Goal: Information Seeking & Learning: Check status

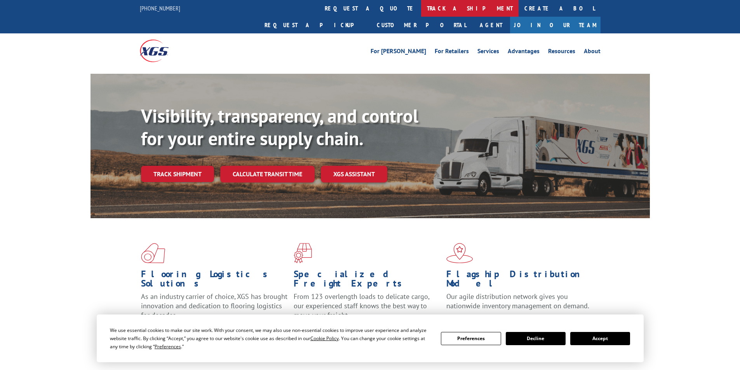
click at [421, 6] on link "track a shipment" at bounding box center [469, 8] width 97 height 17
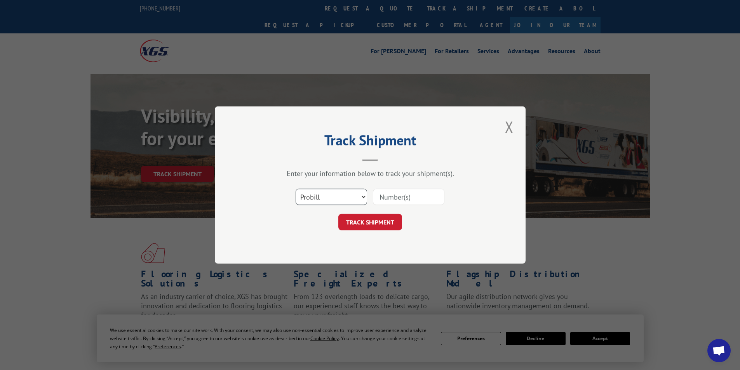
click at [364, 198] on select "Select category... Probill BOL PO" at bounding box center [331, 197] width 71 height 16
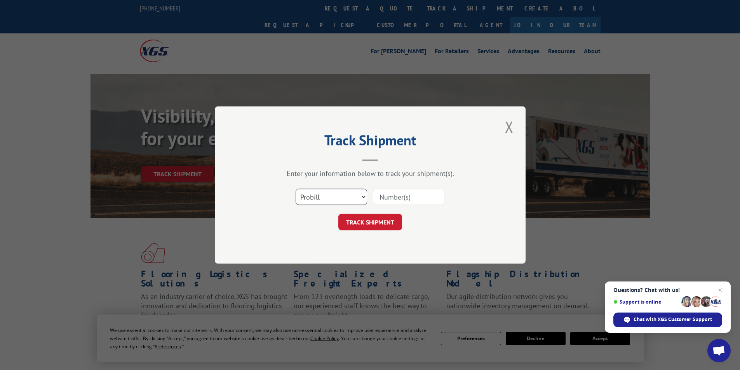
select select "po"
click at [296, 189] on select "Select category... Probill BOL PO" at bounding box center [331, 197] width 71 height 16
click at [388, 193] on input at bounding box center [408, 197] width 71 height 16
type input "09521237"
click at [377, 215] on button "TRACK SHIPMENT" at bounding box center [370, 222] width 64 height 16
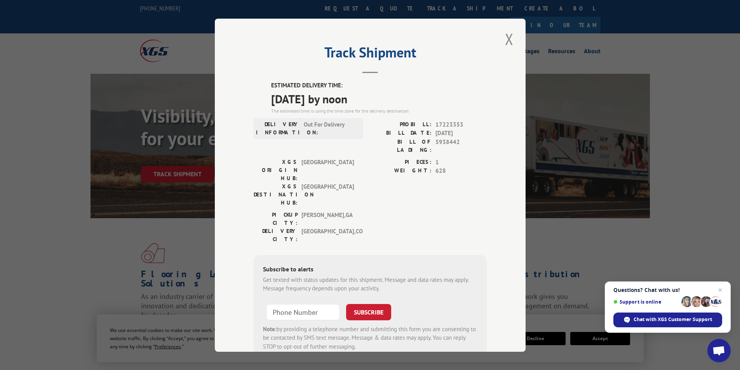
click at [517, 38] on div "Track Shipment ESTIMATED DELIVERY TIME: [DATE] by noon The estimated time is us…" at bounding box center [370, 185] width 311 height 333
click at [503, 40] on button "Close modal" at bounding box center [509, 38] width 13 height 21
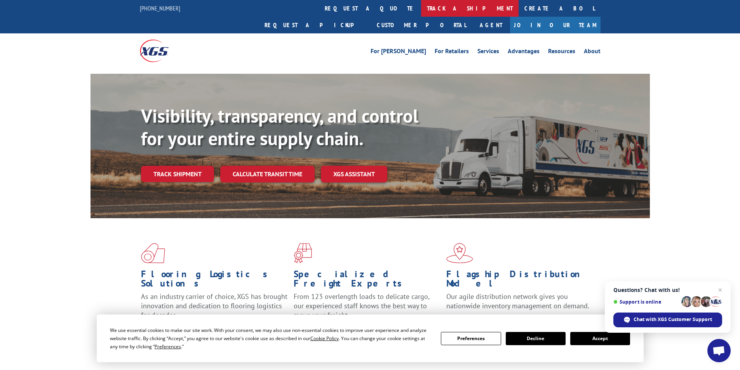
click at [421, 11] on link "track a shipment" at bounding box center [469, 8] width 97 height 17
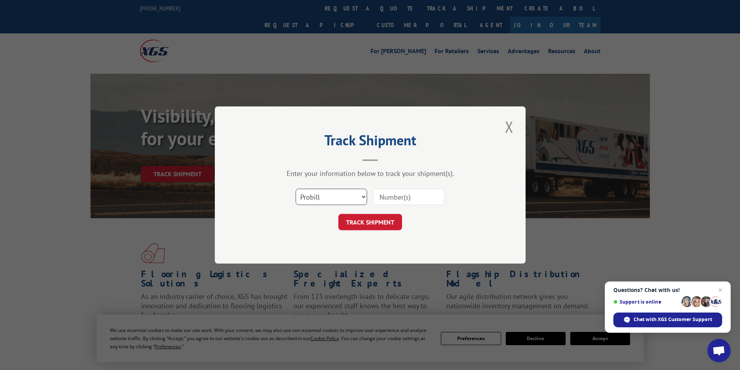
drag, startPoint x: 365, startPoint y: 196, endPoint x: 360, endPoint y: 204, distance: 9.7
click at [366, 196] on select "Select category... Probill BOL PO" at bounding box center [331, 197] width 71 height 16
select select "po"
click at [296, 189] on select "Select category... Probill BOL PO" at bounding box center [331, 197] width 71 height 16
click at [393, 198] on input at bounding box center [408, 197] width 71 height 16
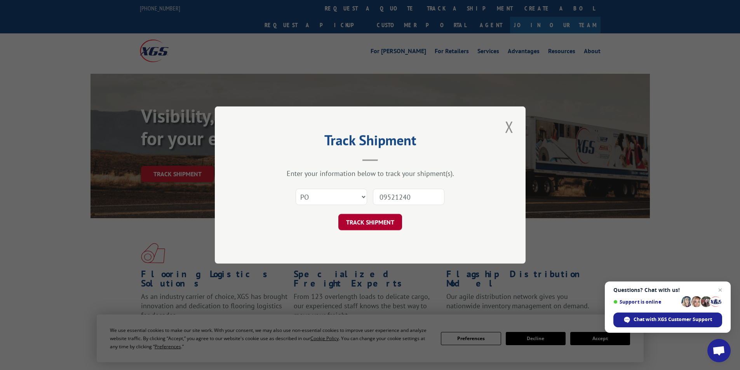
type input "09521240"
click at [385, 223] on button "TRACK SHIPMENT" at bounding box center [370, 222] width 64 height 16
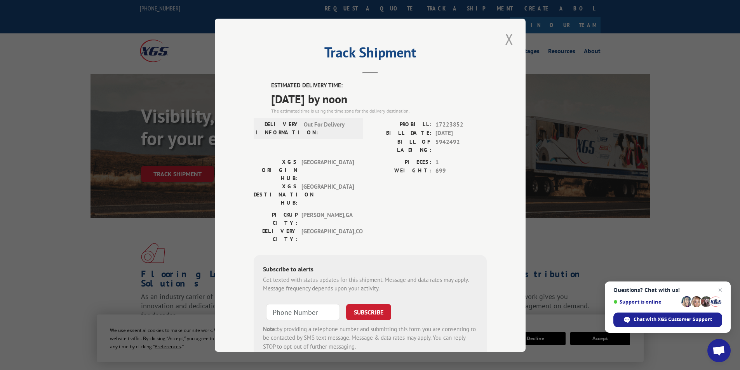
click at [508, 37] on button "Close modal" at bounding box center [509, 38] width 13 height 21
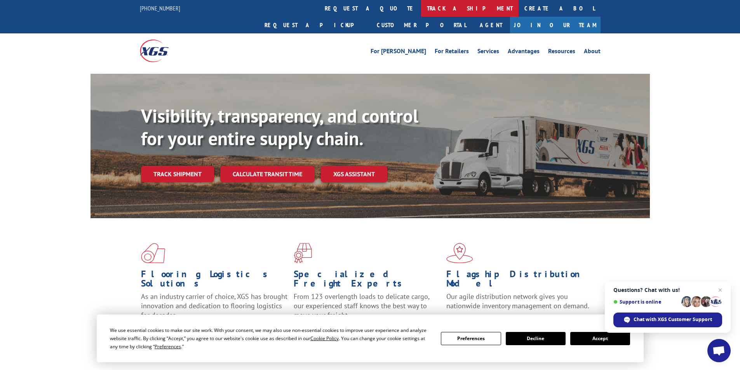
click at [421, 9] on link "track a shipment" at bounding box center [469, 8] width 97 height 17
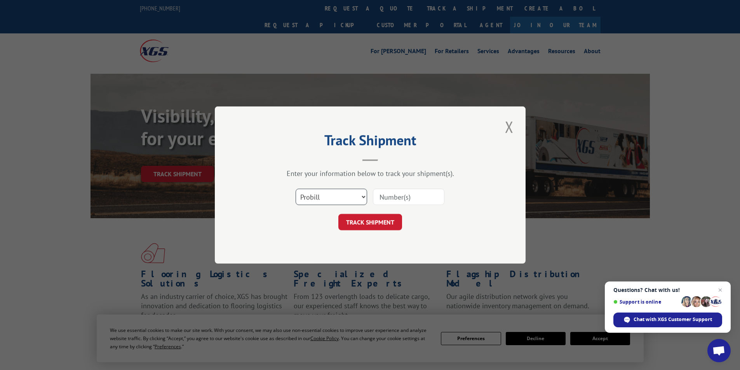
click at [361, 196] on select "Select category... Probill BOL PO" at bounding box center [331, 197] width 71 height 16
select select "po"
click at [296, 189] on select "Select category... Probill BOL PO" at bounding box center [331, 197] width 71 height 16
click at [396, 200] on input at bounding box center [408, 197] width 71 height 16
click at [411, 197] on input "0521245" at bounding box center [408, 197] width 71 height 16
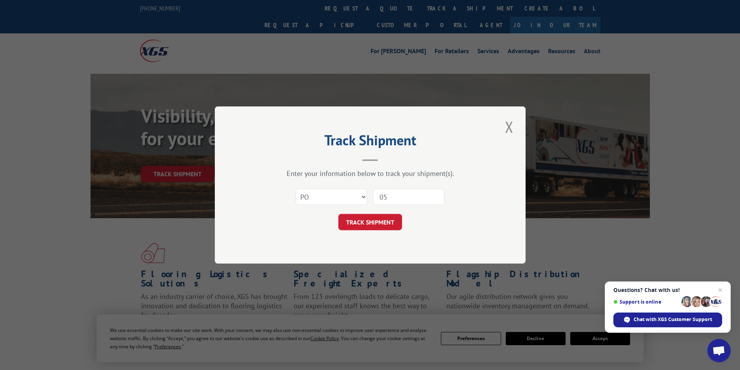
type input "0"
type input "09521245"
click at [391, 220] on button "TRACK SHIPMENT" at bounding box center [370, 222] width 64 height 16
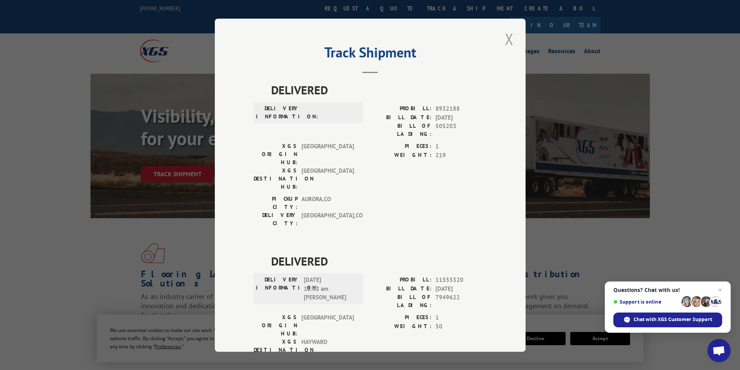
click at [505, 41] on button "Close modal" at bounding box center [509, 38] width 13 height 21
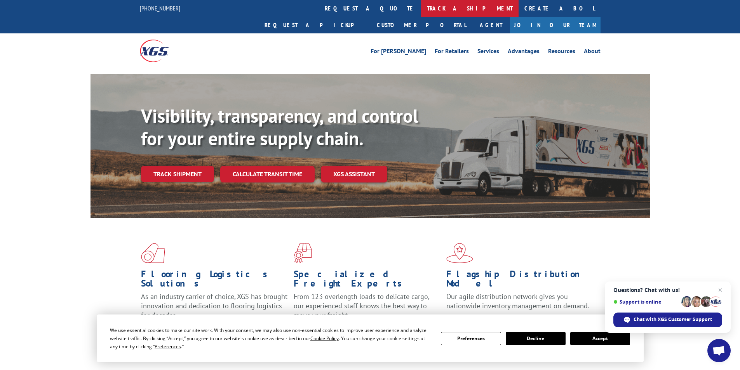
click at [421, 3] on link "track a shipment" at bounding box center [469, 8] width 97 height 17
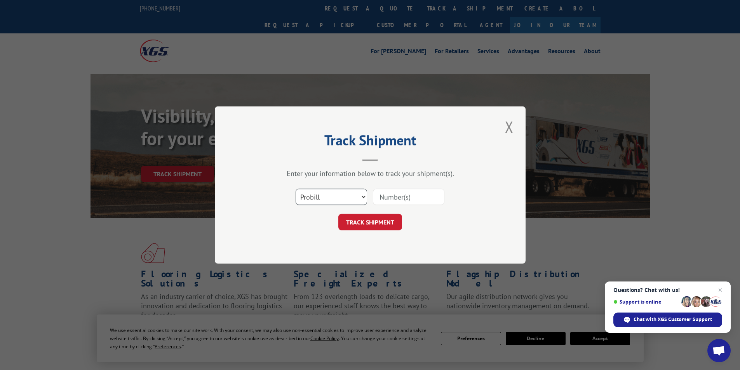
click at [365, 196] on select "Select category... Probill BOL PO" at bounding box center [331, 197] width 71 height 16
select select "po"
click at [296, 189] on select "Select category... Probill BOL PO" at bounding box center [331, 197] width 71 height 16
click at [390, 198] on input at bounding box center [408, 197] width 71 height 16
type input "09521251"
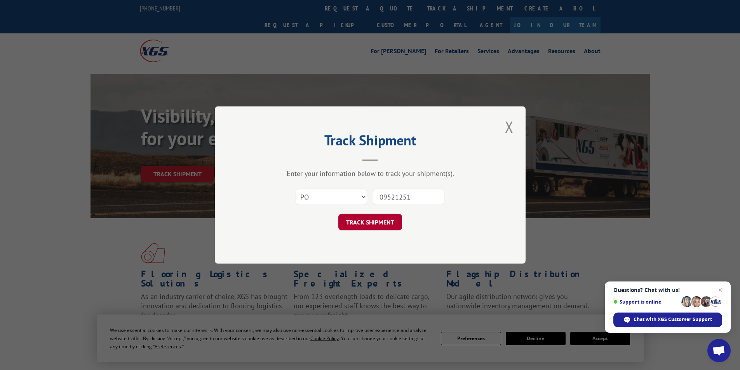
click at [396, 225] on button "TRACK SHIPMENT" at bounding box center [370, 222] width 64 height 16
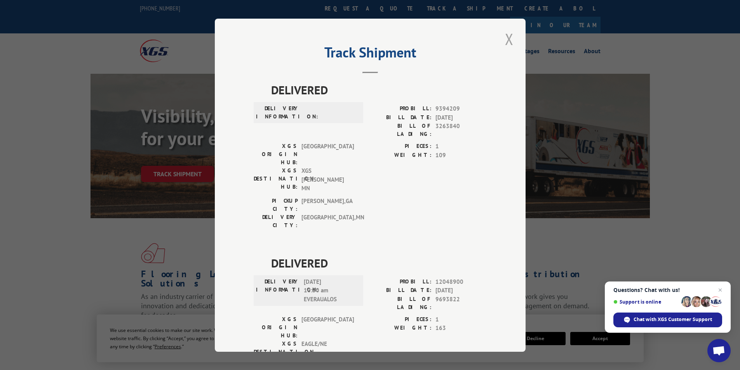
click at [510, 41] on button "Close modal" at bounding box center [509, 38] width 13 height 21
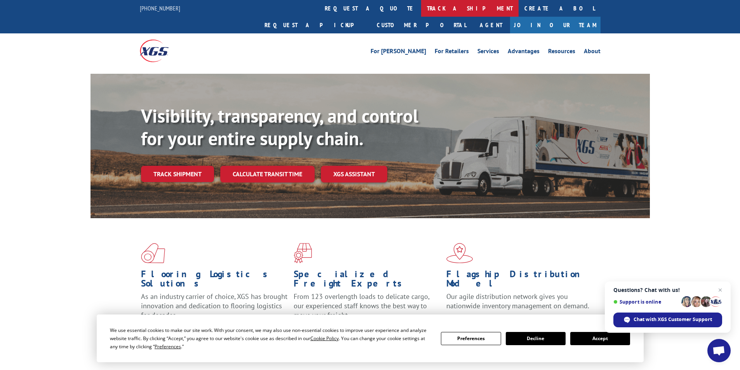
click at [421, 8] on link "track a shipment" at bounding box center [469, 8] width 97 height 17
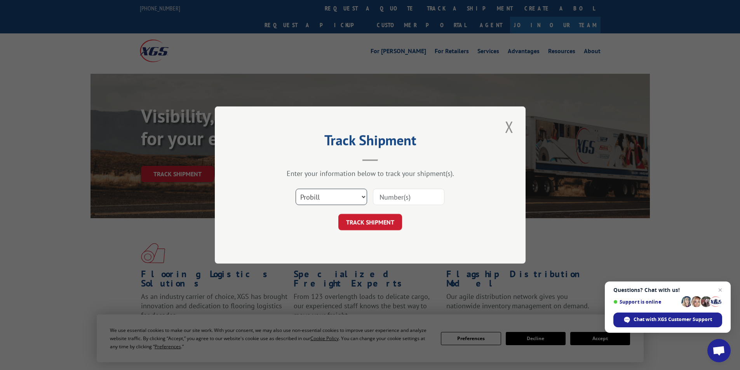
click at [363, 198] on select "Select category... Probill BOL PO" at bounding box center [331, 197] width 71 height 16
click at [296, 189] on select "Select category... Probill BOL PO" at bounding box center [331, 197] width 71 height 16
drag, startPoint x: 363, startPoint y: 195, endPoint x: 357, endPoint y: 203, distance: 9.9
click at [363, 195] on select "Select category... Probill BOL PO" at bounding box center [331, 197] width 71 height 16
select select "po"
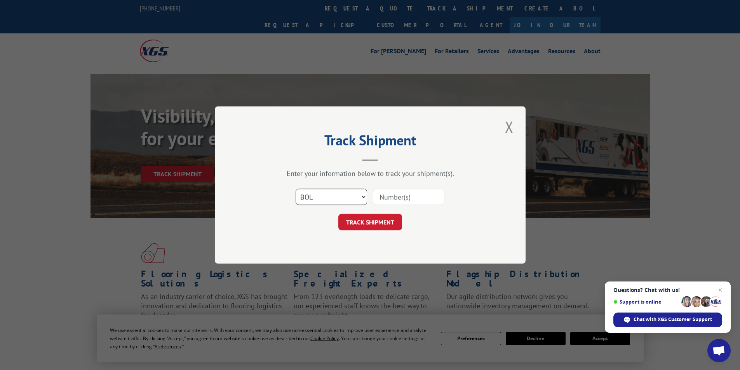
click at [296, 189] on select "Select category... Probill BOL PO" at bounding box center [331, 197] width 71 height 16
drag, startPoint x: 389, startPoint y: 200, endPoint x: 391, endPoint y: 196, distance: 4.3
click at [389, 200] on input at bounding box center [408, 197] width 71 height 16
type input "09521282"
click at [379, 221] on button "TRACK SHIPMENT" at bounding box center [370, 222] width 64 height 16
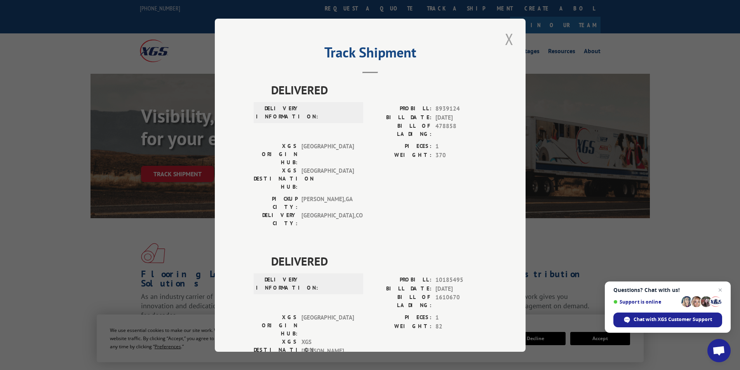
click at [512, 39] on button "Close modal" at bounding box center [509, 38] width 13 height 21
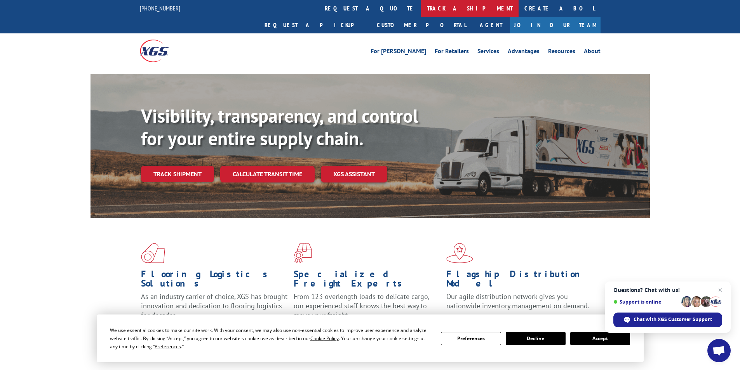
click at [421, 7] on link "track a shipment" at bounding box center [469, 8] width 97 height 17
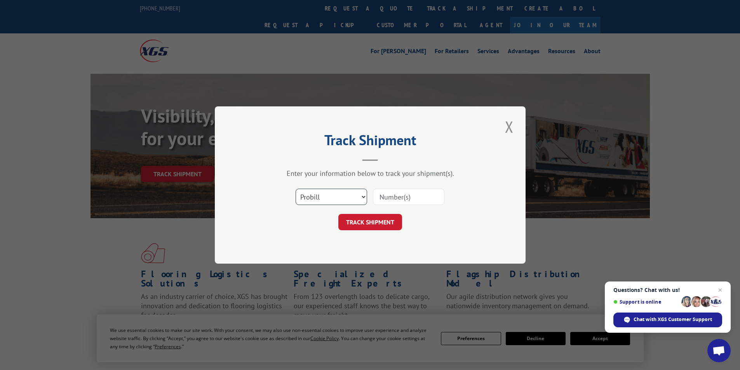
click at [365, 197] on select "Select category... Probill BOL PO" at bounding box center [331, 197] width 71 height 16
select select "po"
click at [296, 189] on select "Select category... Probill BOL PO" at bounding box center [331, 197] width 71 height 16
click at [386, 198] on input at bounding box center [408, 197] width 71 height 16
type input "09521243"
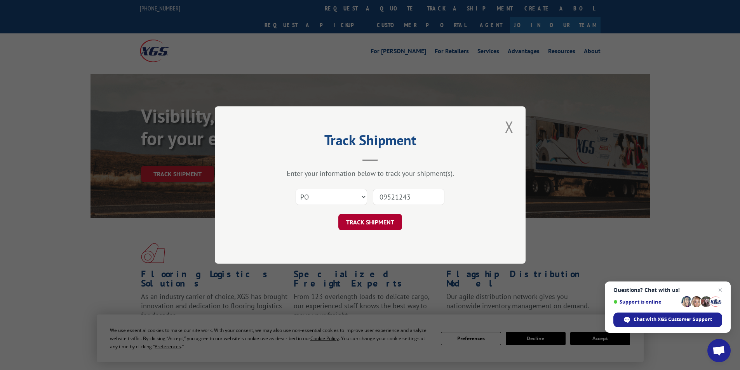
click at [372, 217] on button "TRACK SHIPMENT" at bounding box center [370, 222] width 64 height 16
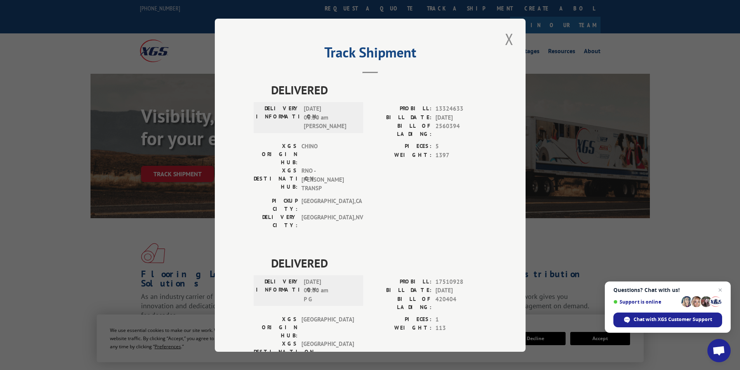
scroll to position [18, 0]
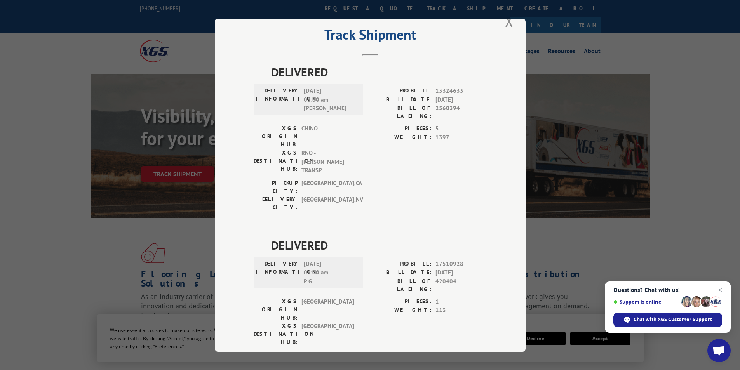
click at [509, 18] on div "Track Shipment DELIVERED DELIVERY INFORMATION: [DATE] 08:30 am [PERSON_NAME]: 1…" at bounding box center [370, 185] width 740 height 370
click at [504, 19] on button "Close modal" at bounding box center [509, 20] width 13 height 21
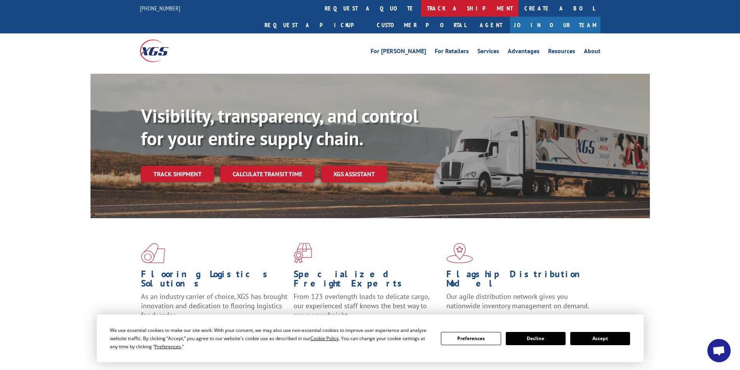
click at [421, 7] on link "track a shipment" at bounding box center [469, 8] width 97 height 17
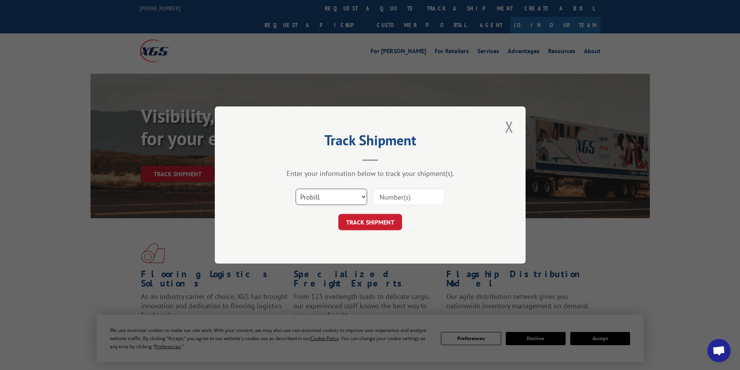
click at [364, 196] on select "Select category... Probill BOL PO" at bounding box center [331, 197] width 71 height 16
select select "po"
click at [296, 189] on select "Select category... Probill BOL PO" at bounding box center [331, 197] width 71 height 16
click at [397, 194] on input at bounding box center [408, 197] width 71 height 16
type input "09521105"
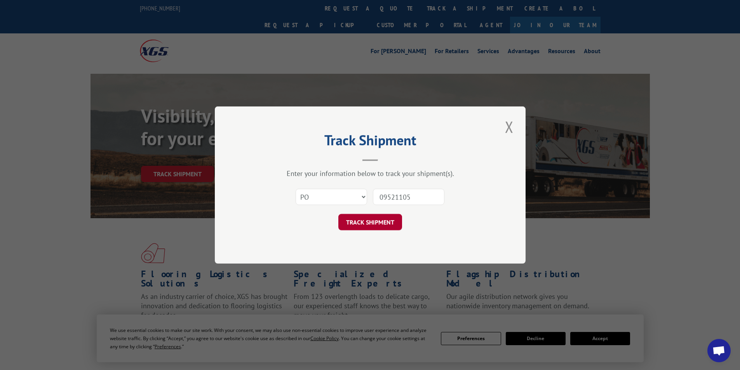
click at [388, 217] on button "TRACK SHIPMENT" at bounding box center [370, 222] width 64 height 16
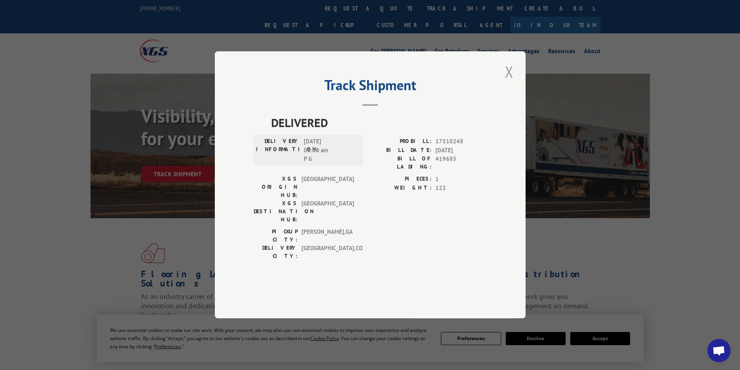
click at [505, 82] on button "Close modal" at bounding box center [509, 71] width 13 height 21
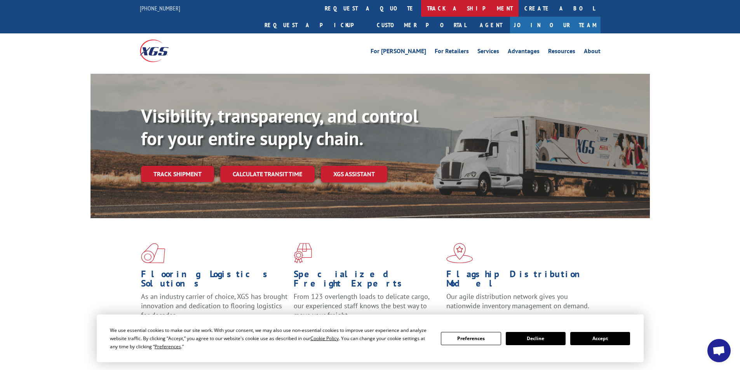
click at [421, 12] on link "track a shipment" at bounding box center [469, 8] width 97 height 17
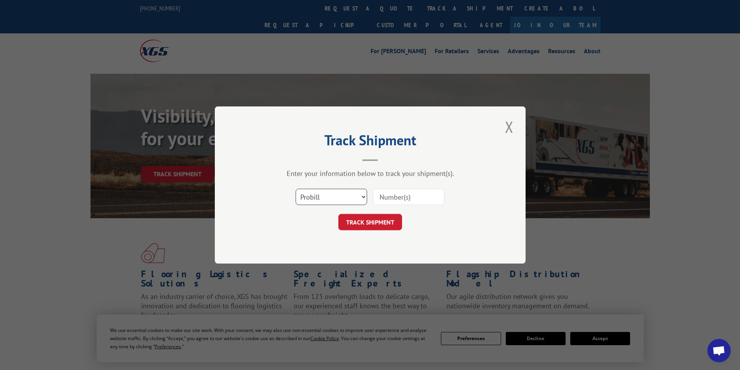
click at [364, 196] on select "Select category... Probill BOL PO" at bounding box center [331, 197] width 71 height 16
select select "po"
click at [296, 189] on select "Select category... Probill BOL PO" at bounding box center [331, 197] width 71 height 16
click at [397, 195] on input at bounding box center [408, 197] width 71 height 16
type input "09521237"
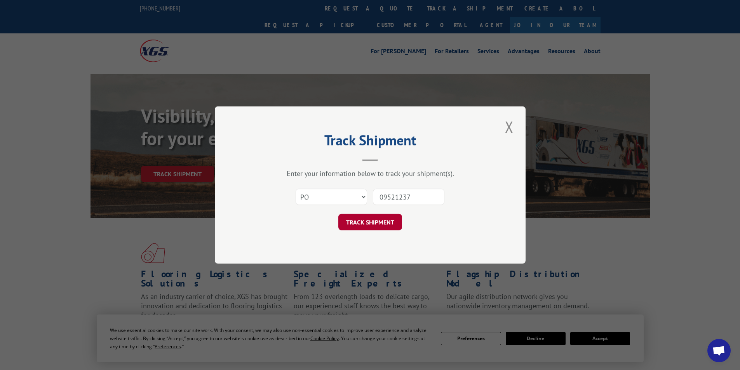
click at [385, 221] on button "TRACK SHIPMENT" at bounding box center [370, 222] width 64 height 16
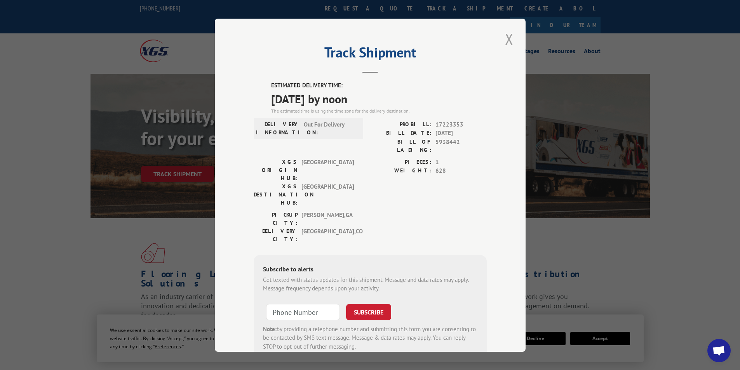
click at [508, 40] on button "Close modal" at bounding box center [509, 38] width 13 height 21
